Goal: Information Seeking & Learning: Understand process/instructions

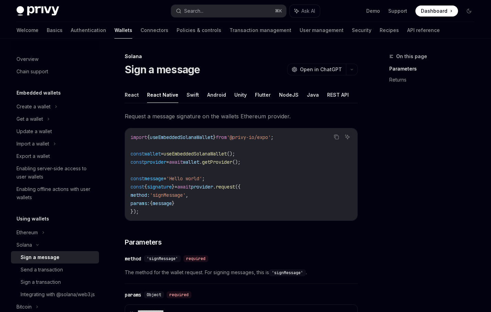
scroll to position [87, 0]
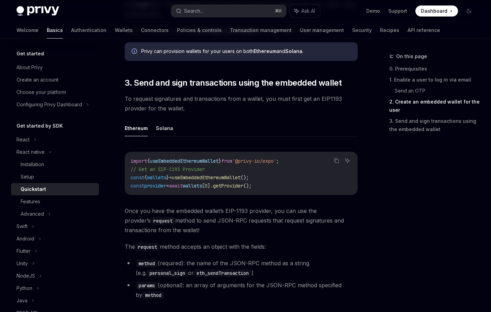
scroll to position [701, 0]
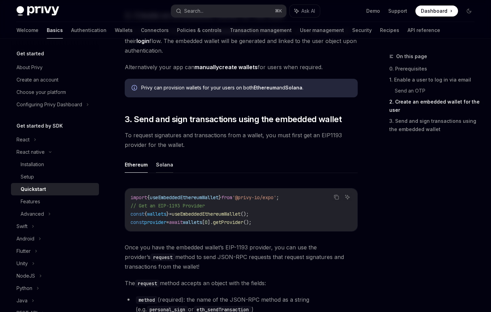
click at [165, 168] on button "Solana" at bounding box center [164, 164] width 17 height 16
type textarea "*"
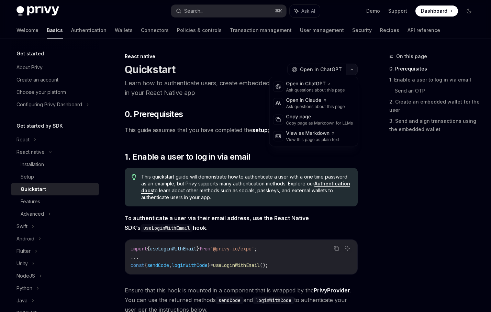
click at [355, 69] on icon "button" at bounding box center [352, 69] width 8 height 3
click at [323, 68] on span "Open in ChatGPT" at bounding box center [321, 69] width 42 height 7
